Goal: Information Seeking & Learning: Learn about a topic

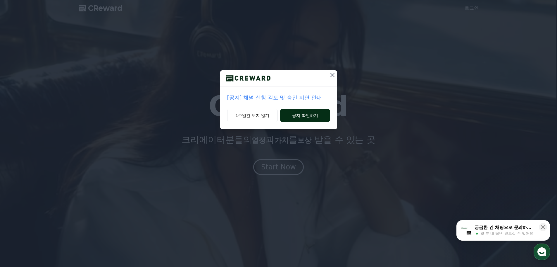
click at [294, 114] on button "공지 확인하기" at bounding box center [305, 115] width 50 height 13
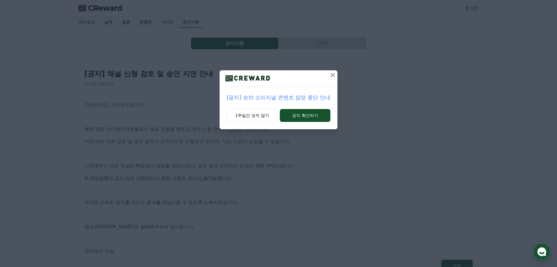
click at [334, 76] on icon at bounding box center [333, 75] width 4 height 4
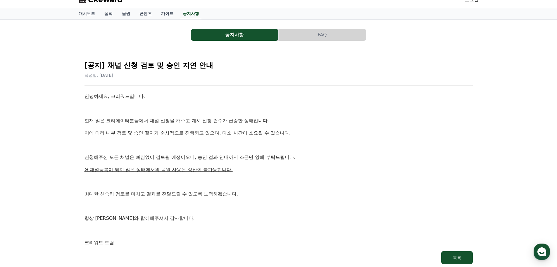
scroll to position [29, 0]
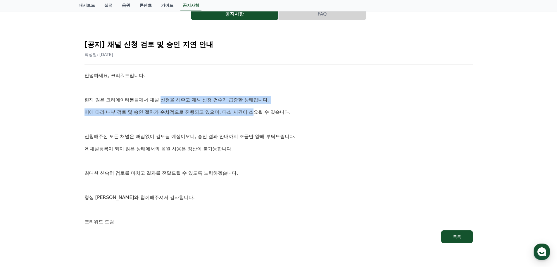
drag, startPoint x: 161, startPoint y: 98, endPoint x: 253, endPoint y: 116, distance: 94.2
click at [253, 116] on div "안녕하세요, 크리워드입니다. 현재 많은 크리에이터분들께서 채널 신청을 해주고 계셔 신청 건수가 급증한 상태입니다. 이에 따라 내부 검토 및 승…" at bounding box center [279, 149] width 389 height 154
click at [253, 116] on p "이에 따라 내부 검토 및 승인 절차가 순차적으로 진행되고 있으며, 다소 시간이 소요될 수 있습니다." at bounding box center [279, 112] width 389 height 8
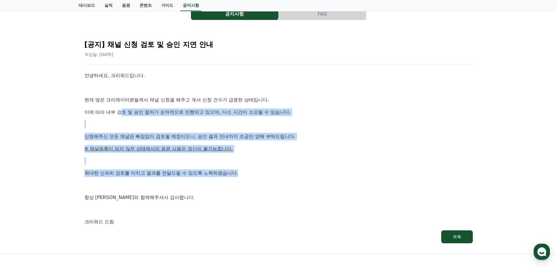
drag, startPoint x: 129, startPoint y: 111, endPoint x: 308, endPoint y: 176, distance: 190.3
click at [308, 176] on div "안녕하세요, 크리워드입니다. 현재 많은 크리에이터분들께서 채널 신청을 해주고 계셔 신청 건수가 급증한 상태입니다. 이에 따라 내부 검토 및 승…" at bounding box center [279, 149] width 389 height 154
click at [308, 176] on p "최대한 신속히 검토를 마치고 결과를 전달드릴 수 있도록 노력하겠습니다." at bounding box center [279, 173] width 389 height 8
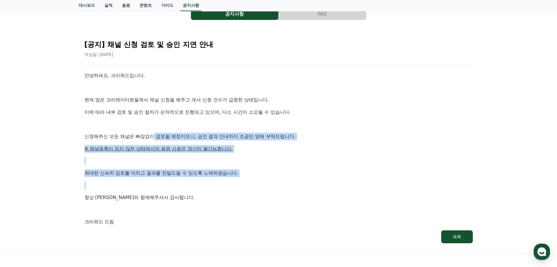
drag, startPoint x: 166, startPoint y: 138, endPoint x: 282, endPoint y: 178, distance: 122.5
click at [283, 179] on div "안녕하세요, 크리워드입니다. 현재 많은 크리에이터분들께서 채널 신청을 해주고 계셔 신청 건수가 급증한 상태입니다. 이에 따라 내부 검토 및 승…" at bounding box center [279, 149] width 389 height 154
click at [272, 174] on p "최대한 신속히 검토를 마치고 결과를 전달드릴 수 있도록 노력하겠습니다." at bounding box center [279, 173] width 389 height 8
drag, startPoint x: 107, startPoint y: 136, endPoint x: 214, endPoint y: 204, distance: 126.6
click at [217, 205] on div "안녕하세요, 크리워드입니다. 현재 많은 크리에이터분들께서 채널 신청을 해주고 계셔 신청 건수가 급증한 상태입니다. 이에 따라 내부 검토 및 승…" at bounding box center [279, 149] width 389 height 154
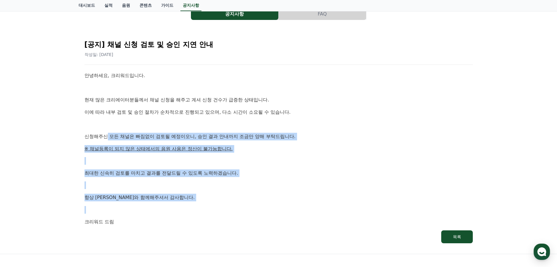
click at [214, 204] on div "안녕하세요, 크리워드입니다. 현재 많은 크리에이터분들께서 채널 신청을 해주고 계셔 신청 건수가 급증한 상태입니다. 이에 따라 내부 검토 및 승…" at bounding box center [279, 149] width 389 height 154
click at [208, 202] on div "안녕하세요, 크리워드입니다. 현재 많은 크리에이터분들께서 채널 신청을 해주고 계셔 신청 건수가 급증한 상태입니다. 이에 따라 내부 검토 및 승…" at bounding box center [279, 149] width 389 height 154
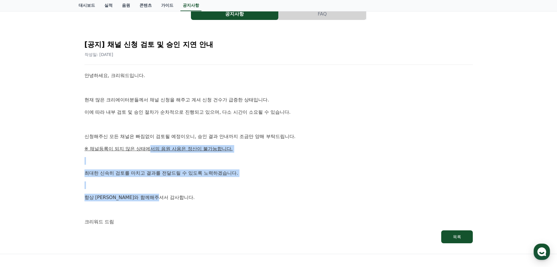
drag, startPoint x: 158, startPoint y: 152, endPoint x: 193, endPoint y: 190, distance: 51.4
click at [193, 190] on div "안녕하세요, 크리워드입니다. 현재 많은 크리에이터분들께서 채널 신청을 해주고 계셔 신청 건수가 급증한 상태입니다. 이에 따라 내부 검토 및 승…" at bounding box center [279, 149] width 389 height 154
drag, startPoint x: 86, startPoint y: 165, endPoint x: 174, endPoint y: 214, distance: 100.6
click at [174, 214] on div "안녕하세요, 크리워드입니다. 현재 많은 크리에이터분들께서 채널 신청을 해주고 계셔 신청 건수가 급증한 상태입니다. 이에 따라 내부 검토 및 승…" at bounding box center [279, 149] width 389 height 154
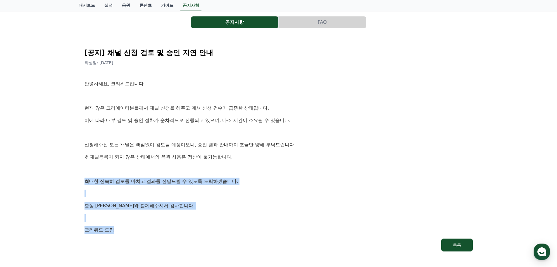
scroll to position [0, 0]
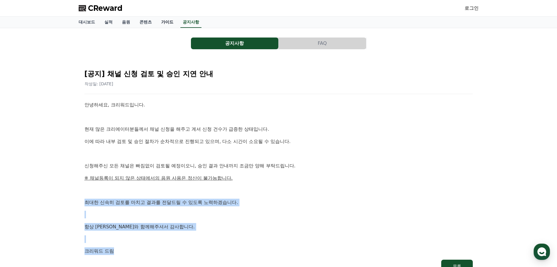
click at [165, 21] on link "가이드" at bounding box center [168, 22] width 22 height 11
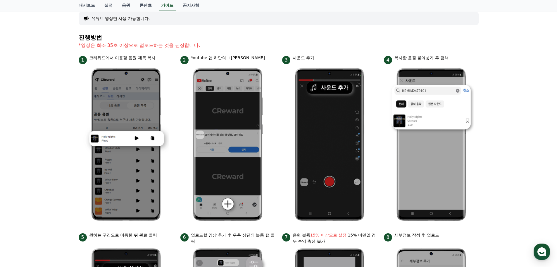
scroll to position [29, 0]
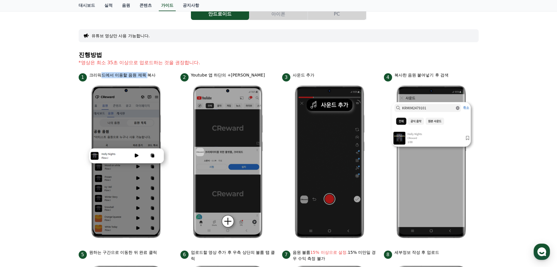
drag, startPoint x: 103, startPoint y: 73, endPoint x: 148, endPoint y: 75, distance: 45.1
click at [148, 75] on p "크리워드에서 이용할 음원 제목 복사" at bounding box center [122, 75] width 67 height 6
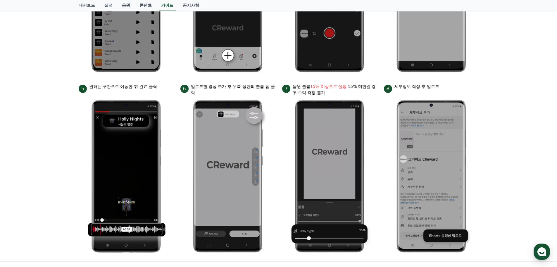
scroll to position [0, 0]
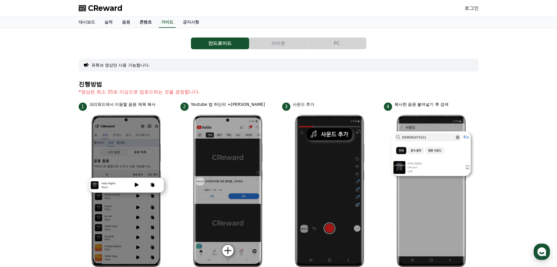
click at [144, 22] on link "콘텐츠" at bounding box center [146, 22] width 22 height 11
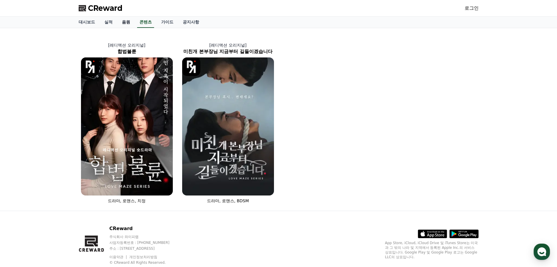
click at [125, 23] on link "음원" at bounding box center [126, 22] width 18 height 11
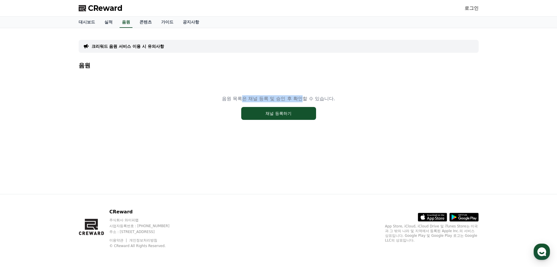
drag, startPoint x: 240, startPoint y: 99, endPoint x: 305, endPoint y: 95, distance: 64.5
click at [305, 95] on p "음원 목록은 채널 등록 및 승인 후 확인할 수 있습니다." at bounding box center [278, 98] width 113 height 7
click at [108, 24] on link "실적" at bounding box center [109, 22] width 18 height 11
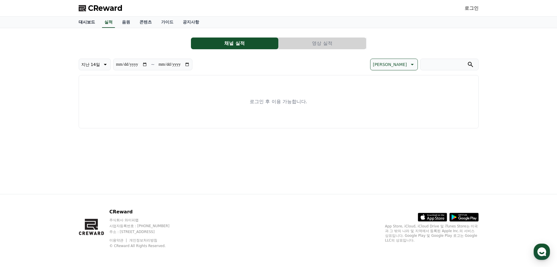
click at [89, 26] on link "대시보드" at bounding box center [87, 22] width 26 height 11
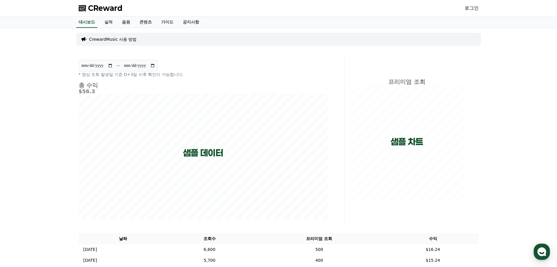
click at [127, 40] on p "CrewardMusic 사용 방법" at bounding box center [113, 39] width 48 height 6
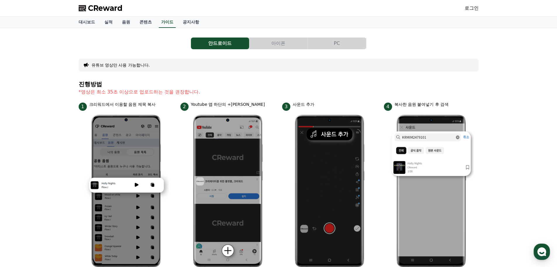
click at [270, 46] on button "아이폰" at bounding box center [279, 43] width 58 height 12
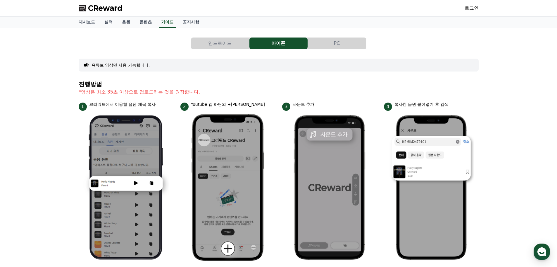
click at [327, 42] on button "PC" at bounding box center [337, 43] width 58 height 12
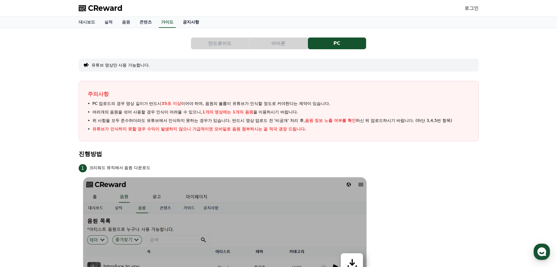
click at [197, 21] on link "공지사항" at bounding box center [191, 22] width 26 height 11
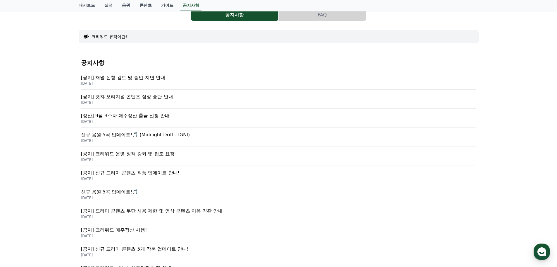
scroll to position [29, 0]
click at [136, 152] on p "[공지] 크리워드 운영 정책 강화 및 협조 요청" at bounding box center [279, 152] width 396 height 7
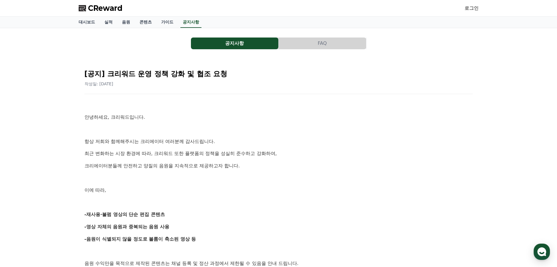
scroll to position [29, 0]
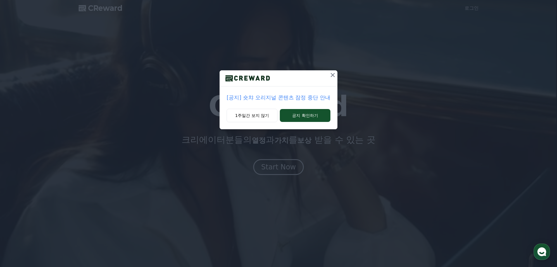
click at [333, 74] on icon at bounding box center [333, 75] width 4 height 4
